Goal: Task Accomplishment & Management: Complete application form

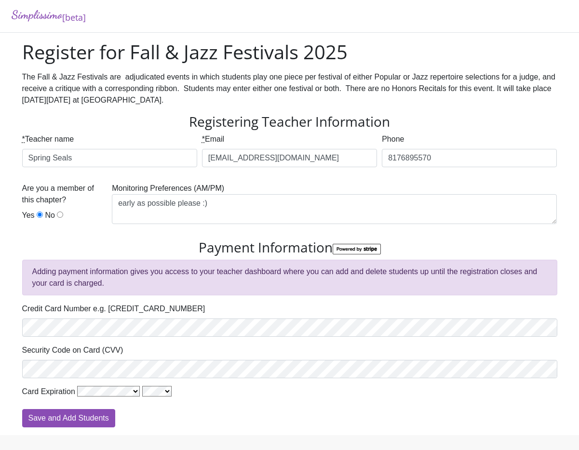
scroll to position [9, 0]
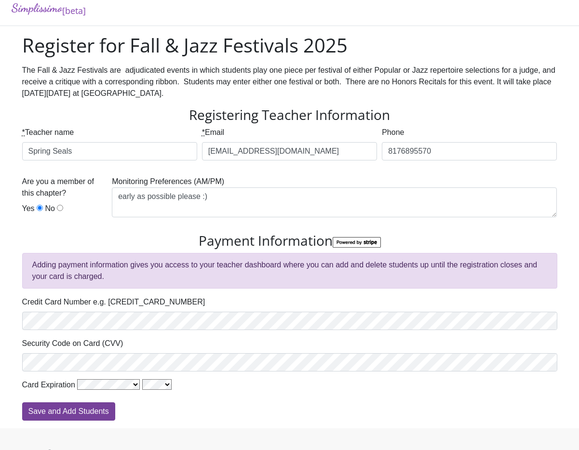
type textarea "early as possible please :)"
click at [87, 412] on input "Save and Add Students" at bounding box center [68, 412] width 93 height 18
type input "Processing"
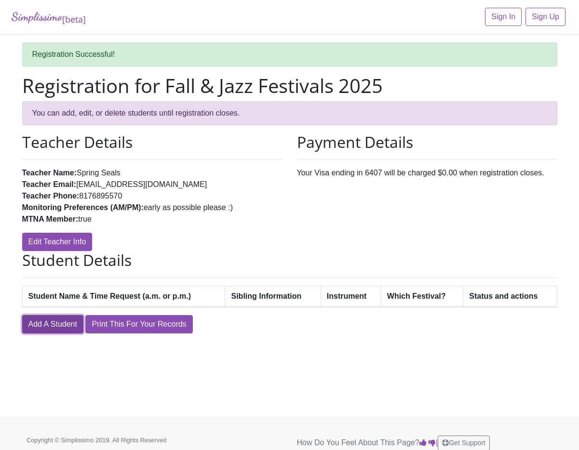
click at [64, 319] on link "Add A Student" at bounding box center [52, 324] width 61 height 18
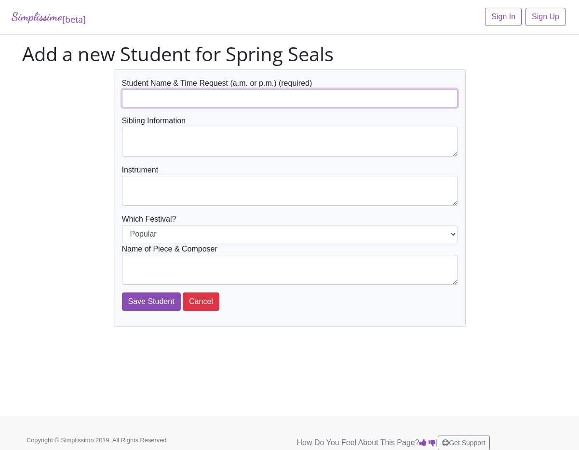
click at [217, 96] on input "text" at bounding box center [290, 98] width 336 height 18
type input "Rowan Perehoduk - after 2 PM"
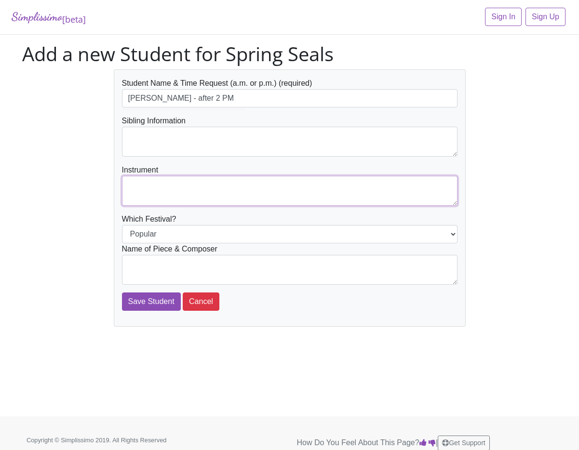
click at [177, 190] on textarea at bounding box center [290, 191] width 336 height 30
type textarea "Piano"
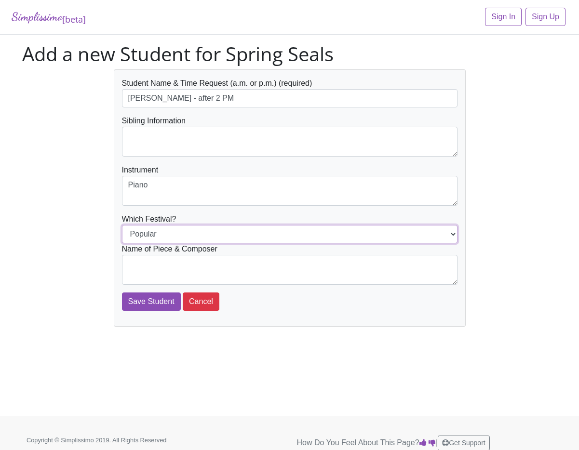
click at [166, 237] on select "Popular Jazz" at bounding box center [290, 234] width 336 height 18
select select "Jazz"
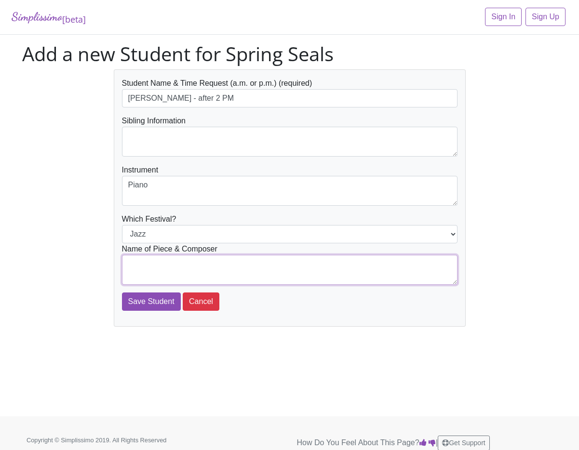
click at [205, 268] on textarea at bounding box center [290, 270] width 336 height 30
click at [170, 266] on textarea "Cool Ghouls by Catherine Rollin" at bounding box center [290, 270] width 336 height 30
type textarea "Cool Ghoul by Catherine Rollin"
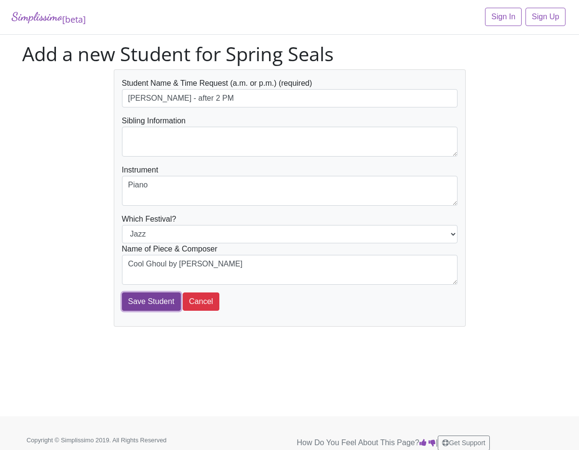
click at [147, 301] on input "Save Student" at bounding box center [151, 302] width 59 height 18
